Goal: Navigation & Orientation: Find specific page/section

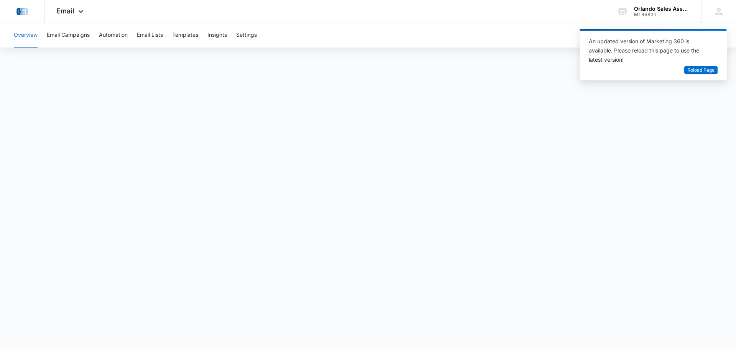
click at [490, 44] on div "Overview Email Campaigns Automation Email Lists Templates Insights Settings" at bounding box center [368, 35] width 718 height 25
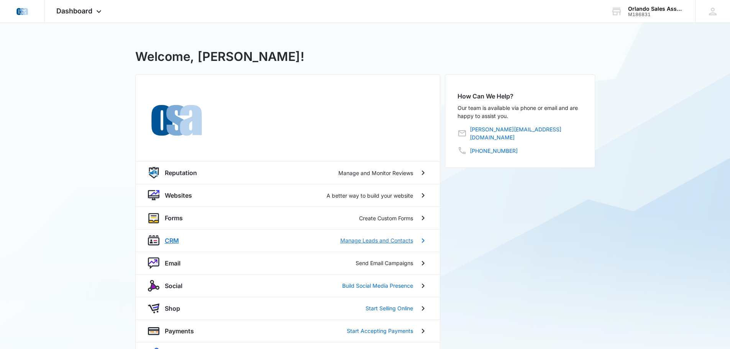
click at [173, 240] on p "CRM" at bounding box center [172, 240] width 14 height 9
click at [174, 263] on p "Email" at bounding box center [173, 263] width 16 height 9
